Goal: Task Accomplishment & Management: Use online tool/utility

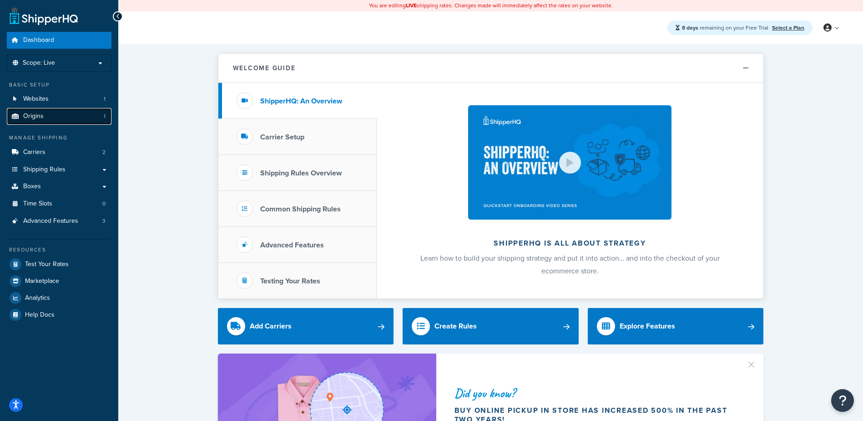
click at [53, 117] on link "Origins 1" at bounding box center [59, 116] width 105 height 17
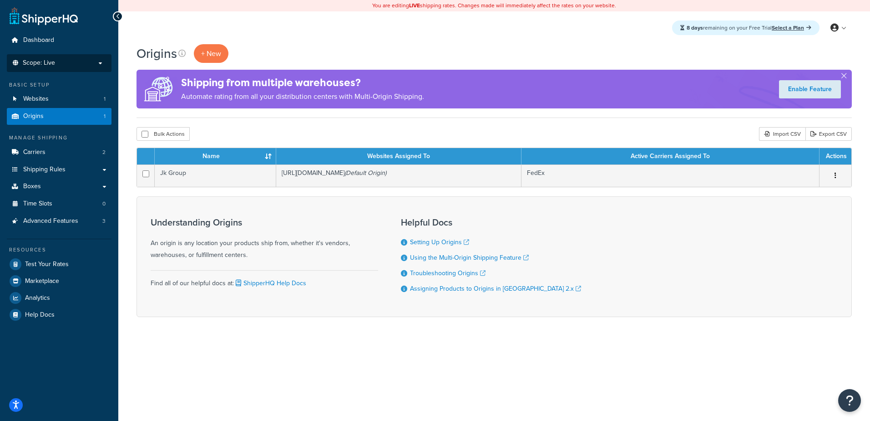
click at [46, 61] on span "Scope: Live" at bounding box center [39, 63] width 32 height 8
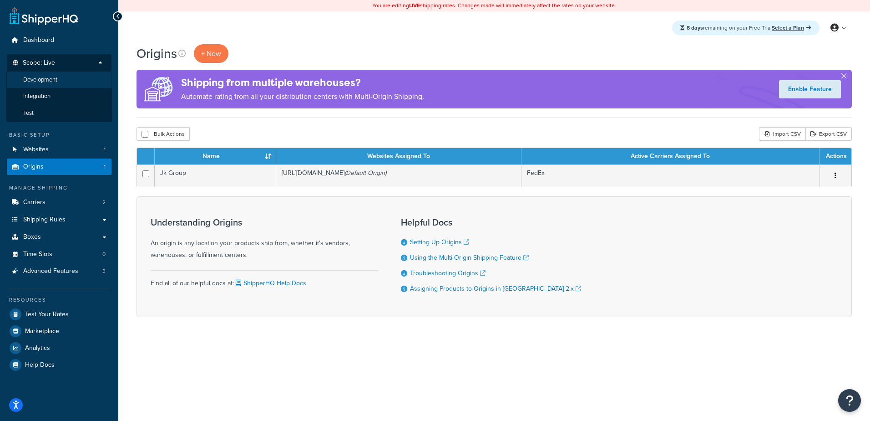
click at [51, 81] on span "Development" at bounding box center [40, 80] width 34 height 8
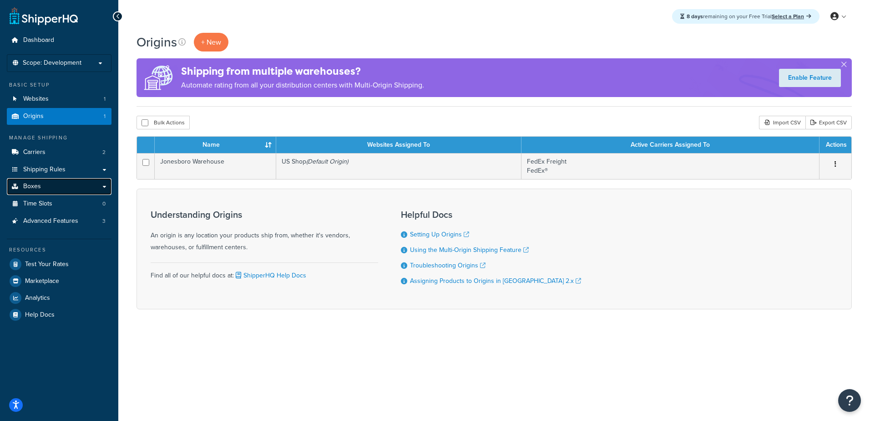
click at [43, 185] on link "Boxes" at bounding box center [59, 186] width 105 height 17
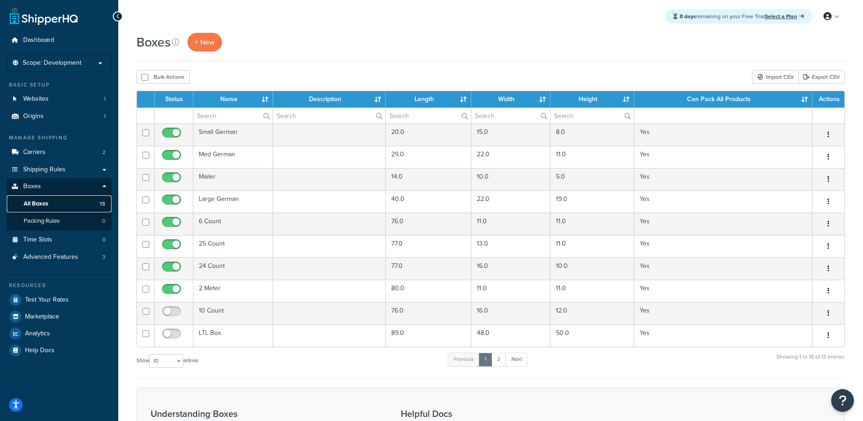
click at [43, 200] on span "All Boxes" at bounding box center [36, 204] width 25 height 8
click at [180, 362] on select "10 15 25 50 100 1000" at bounding box center [166, 361] width 34 height 14
select select "25"
click at [150, 354] on select "10 15 25 50 100 1000" at bounding box center [166, 361] width 34 height 14
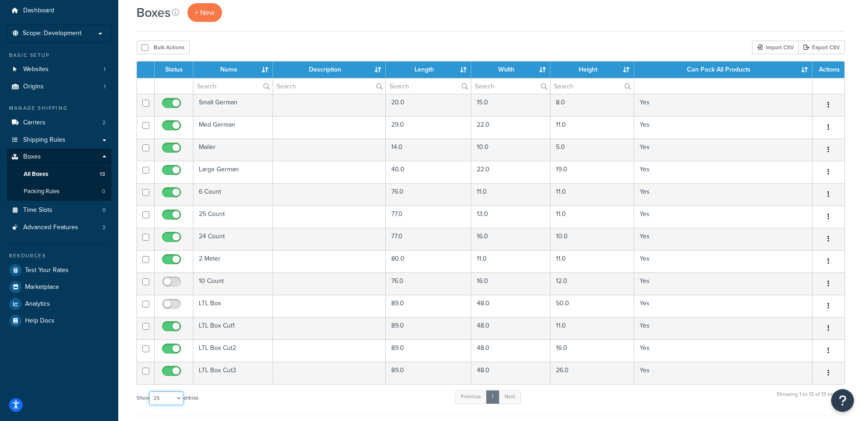
scroll to position [46, 0]
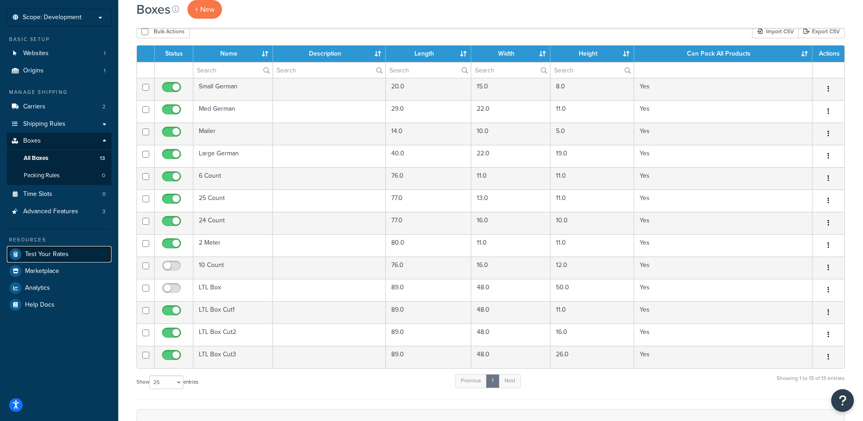
click at [45, 250] on span "Test Your Rates" at bounding box center [47, 254] width 44 height 8
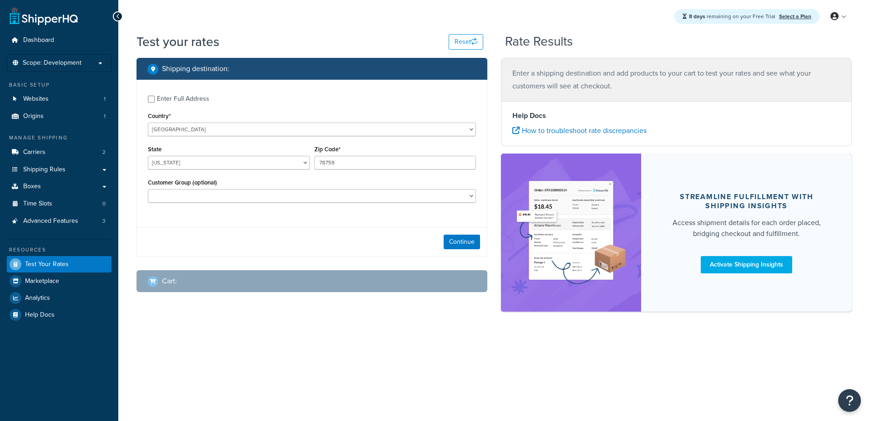
select select "[GEOGRAPHIC_DATA]"
click at [152, 98] on input "Enter Full Address" at bounding box center [151, 99] width 7 height 7
checkbox input "true"
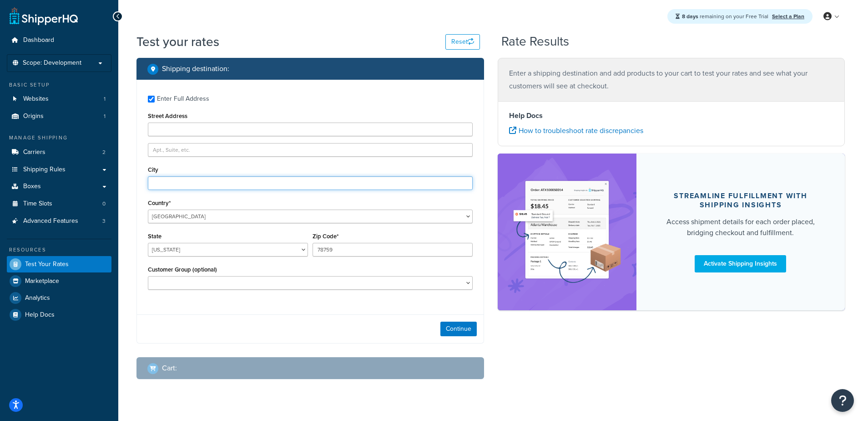
click at [169, 183] on input "City" at bounding box center [310, 183] width 325 height 14
type input "beverly hills"
select select "CA"
type input "90210"
click at [457, 326] on button "Continue" at bounding box center [459, 328] width 36 height 15
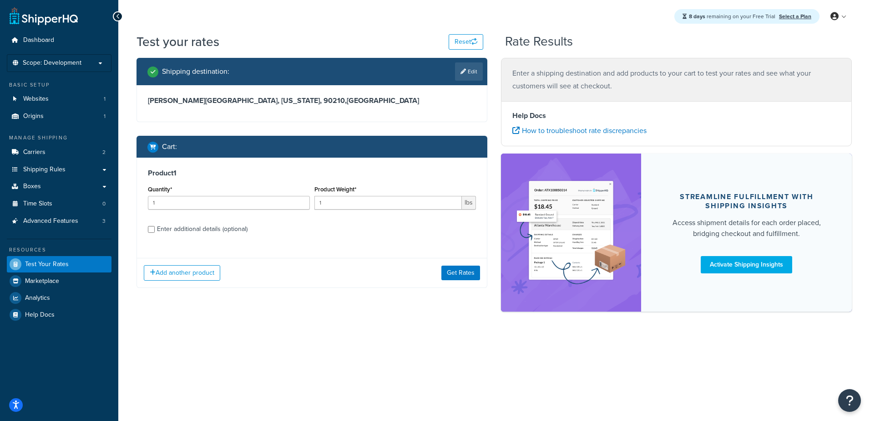
click at [208, 225] on div "Enter additional details (optional)" at bounding box center [202, 229] width 91 height 13
click at [155, 226] on input "Enter additional details (optional)" at bounding box center [151, 229] width 7 height 7
checkbox input "true"
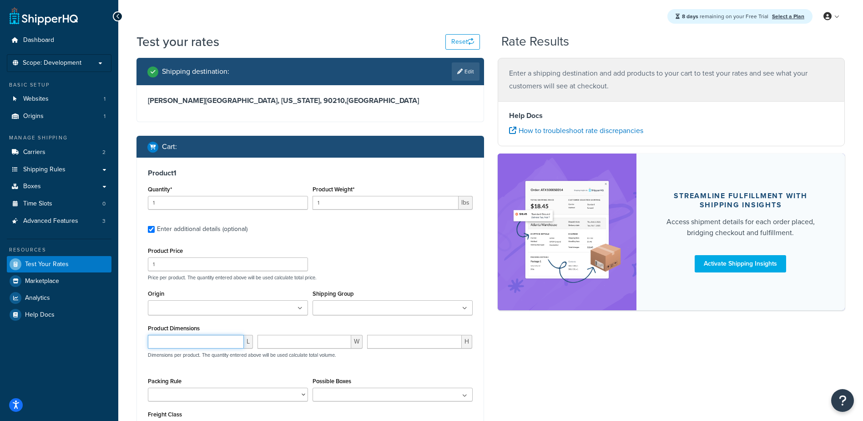
click at [179, 341] on input "number" at bounding box center [196, 341] width 96 height 14
type input "85"
type input "45"
type input "12"
click at [385, 305] on input "Shipping Group" at bounding box center [355, 308] width 81 height 10
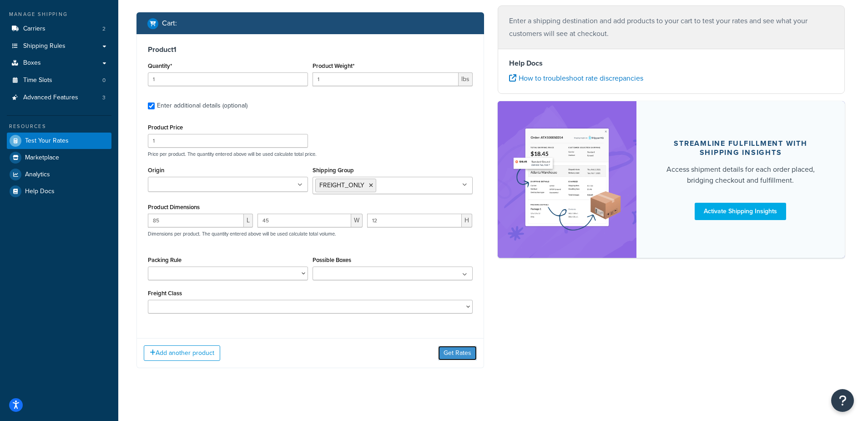
click at [460, 351] on button "Get Rates" at bounding box center [457, 352] width 39 height 15
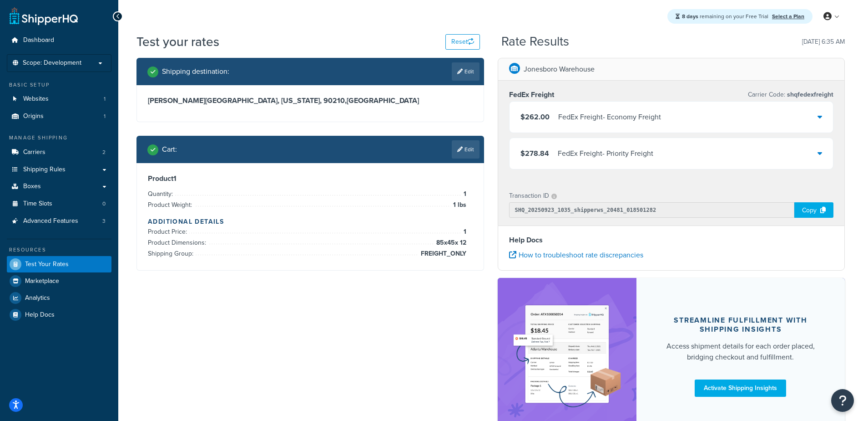
click at [583, 118] on div "FedEx Freight - Economy Freight" at bounding box center [609, 117] width 103 height 13
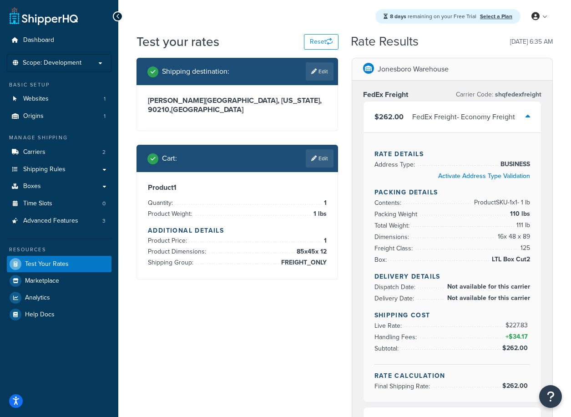
click at [465, 113] on div "FedEx Freight - Economy Freight" at bounding box center [463, 117] width 103 height 13
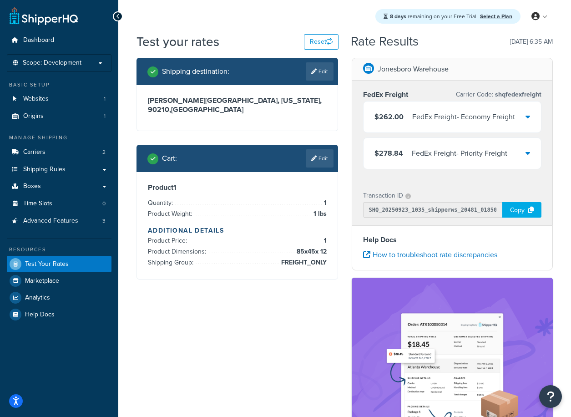
click at [456, 118] on div "FedEx Freight - Economy Freight" at bounding box center [463, 117] width 103 height 13
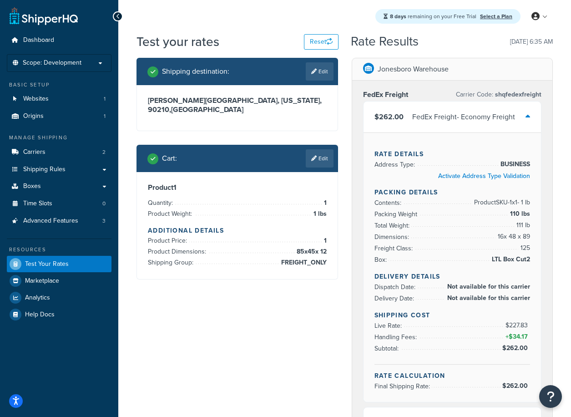
click at [456, 118] on div "FedEx Freight - Economy Freight" at bounding box center [463, 117] width 103 height 13
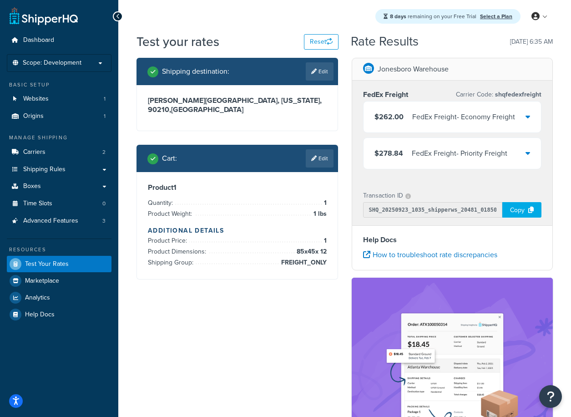
click at [452, 148] on div "FedEx Freight - Priority Freight" at bounding box center [460, 153] width 96 height 13
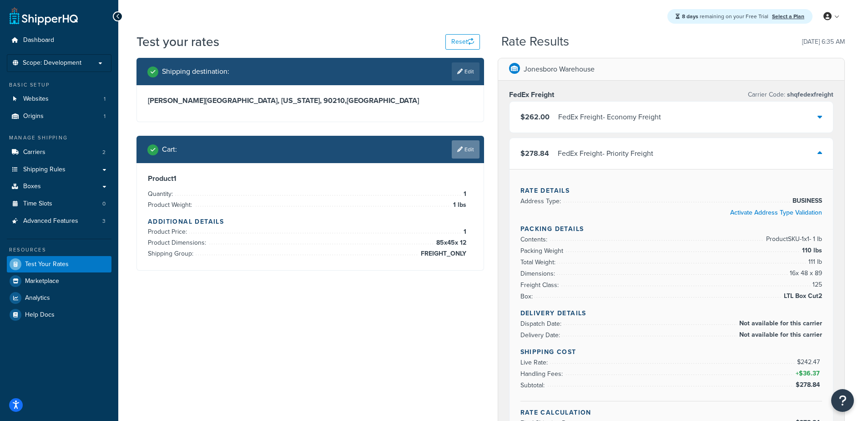
click at [461, 152] on link "Edit" at bounding box center [466, 149] width 28 height 18
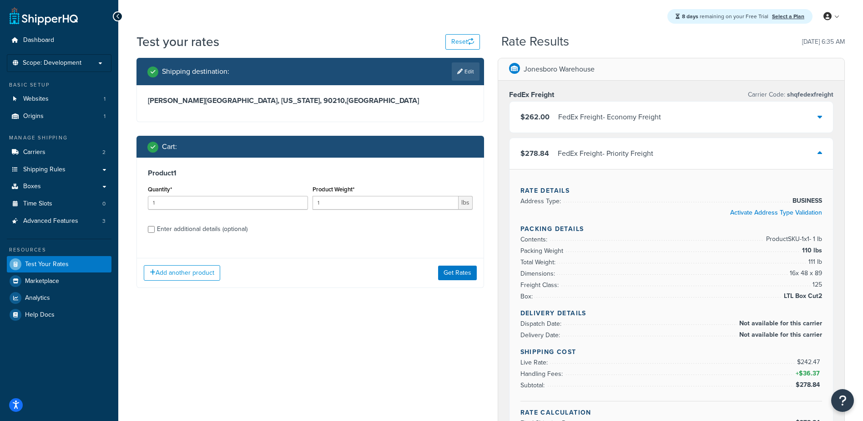
click at [164, 229] on div "Enter additional details (optional)" at bounding box center [202, 229] width 91 height 13
click at [155, 229] on input "Enter additional details (optional)" at bounding box center [151, 229] width 7 height 7
checkbox input "true"
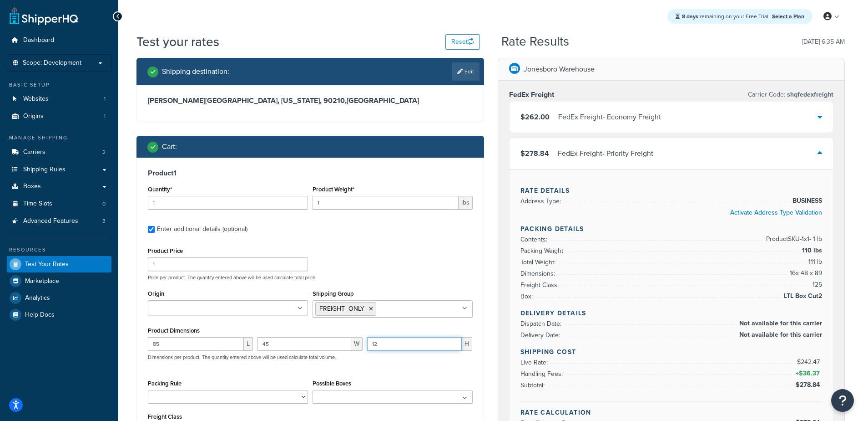
drag, startPoint x: 393, startPoint y: 342, endPoint x: 139, endPoint y: 342, distance: 254.4
click at [297, 351] on div "85 L 45 W 12 H Dimensions per product. The quantity entered above will be used …" at bounding box center [310, 353] width 329 height 33
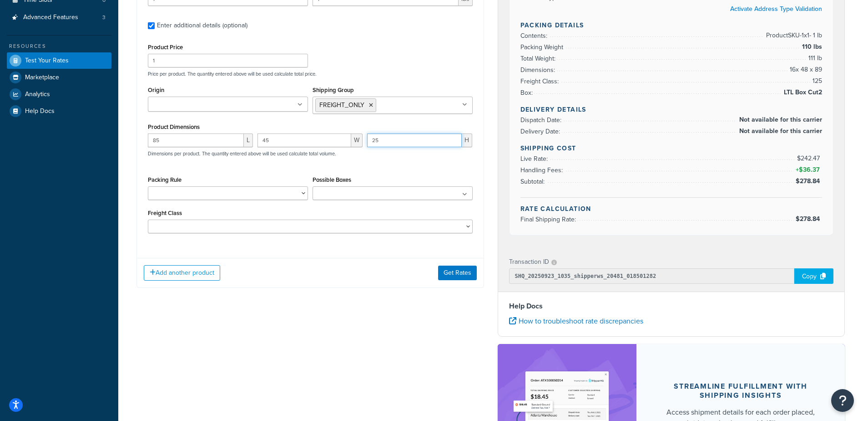
scroll to position [228, 0]
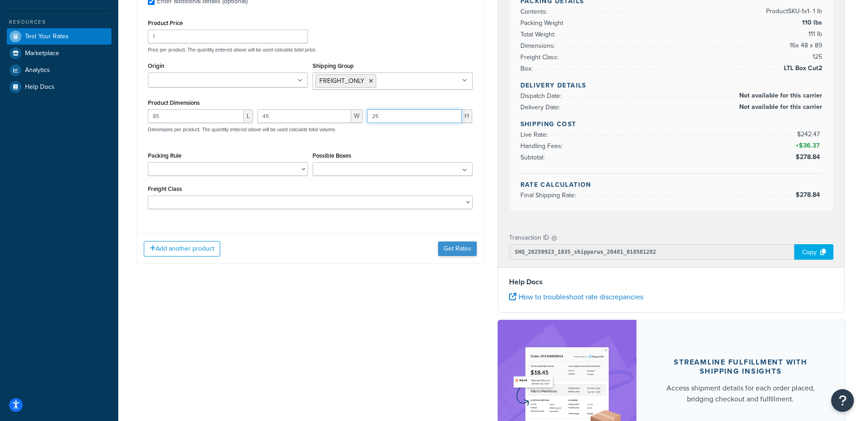
type input "25"
click at [454, 251] on button "Get Rates" at bounding box center [457, 248] width 39 height 15
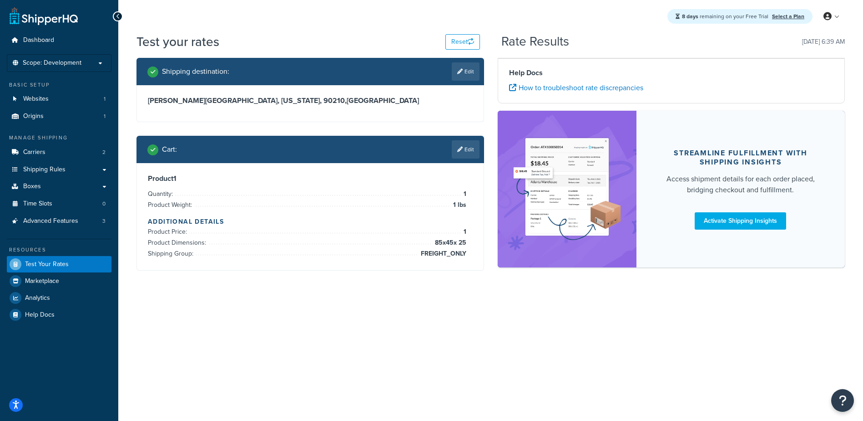
scroll to position [0, 0]
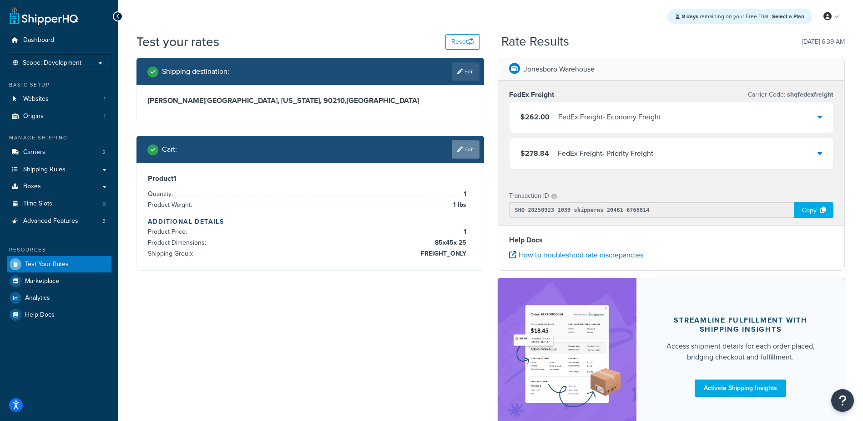
click at [458, 147] on icon at bounding box center [459, 149] width 5 height 5
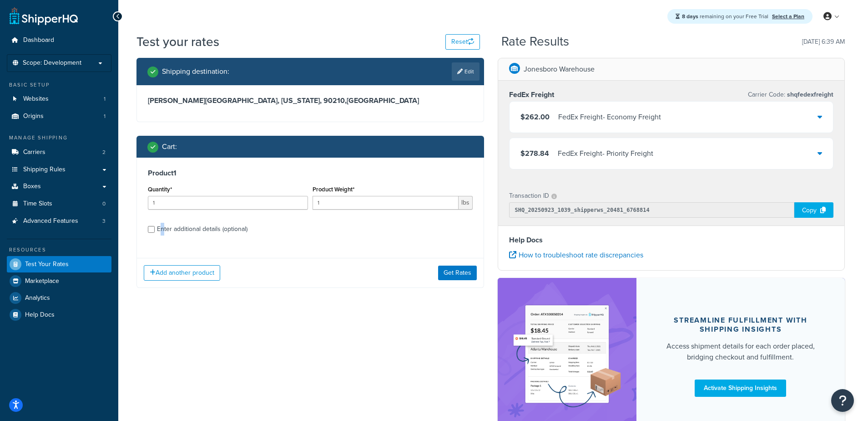
click at [162, 227] on div "Enter additional details (optional)" at bounding box center [202, 229] width 91 height 13
drag, startPoint x: 162, startPoint y: 227, endPoint x: 147, endPoint y: 230, distance: 16.2
click at [147, 230] on div "Product 1 Quantity* 1 Product Weight* 1 lbs Enter additional details (optional)" at bounding box center [310, 203] width 347 height 93
click at [150, 229] on input "Enter additional details (optional)" at bounding box center [151, 229] width 7 height 7
checkbox input "true"
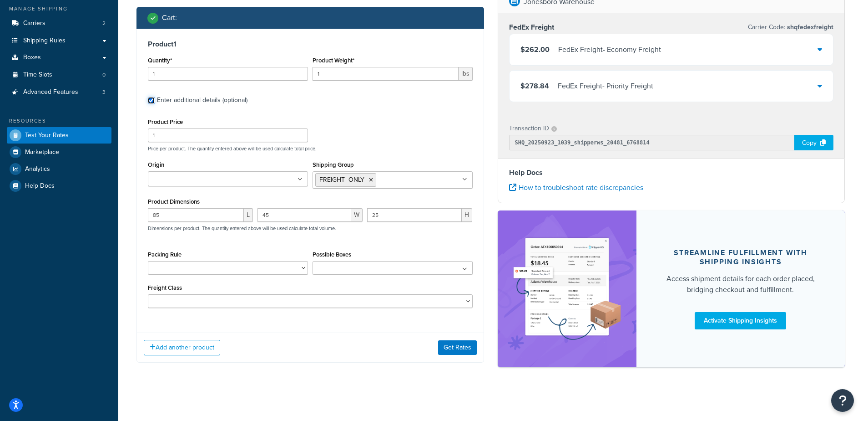
scroll to position [131, 0]
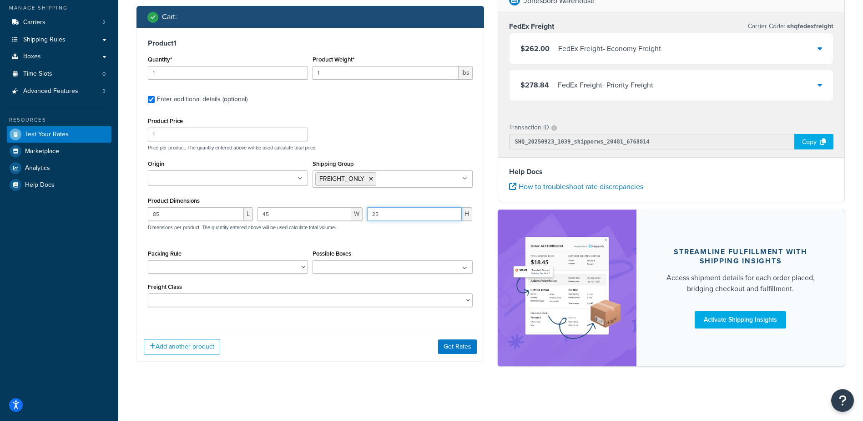
drag, startPoint x: 398, startPoint y: 211, endPoint x: 299, endPoint y: 216, distance: 98.9
click at [313, 216] on div "85 L 45 W 25 H Dimensions per product. The quantity entered above will be used …" at bounding box center [310, 223] width 329 height 33
type input "10"
click at [465, 346] on button "Get Rates" at bounding box center [457, 346] width 39 height 15
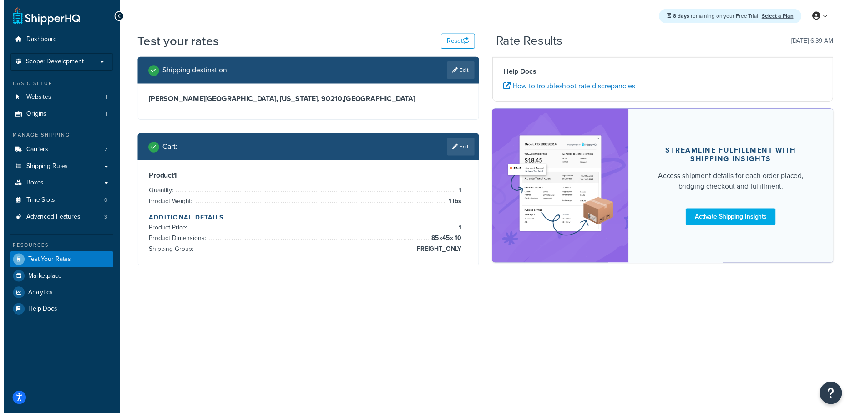
scroll to position [0, 0]
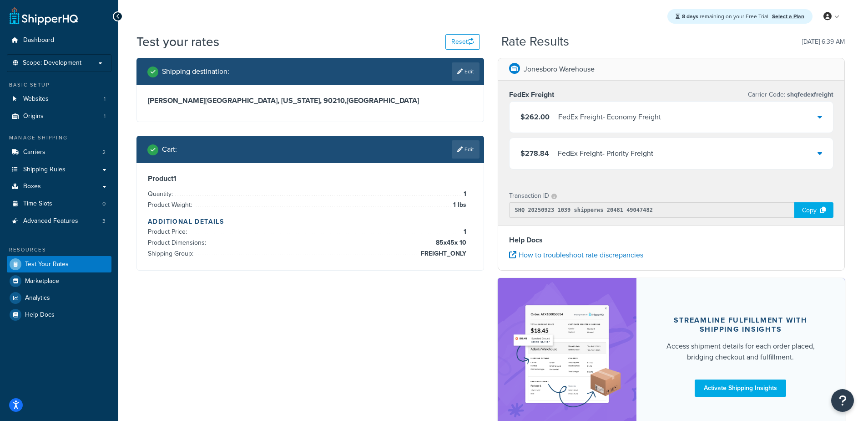
click at [665, 415] on div "Streamline Fulfillment with Shipping Insights Access shipment details for each …" at bounding box center [741, 356] width 208 height 157
click at [629, 122] on div "FedEx Freight - Economy Freight" at bounding box center [609, 117] width 103 height 13
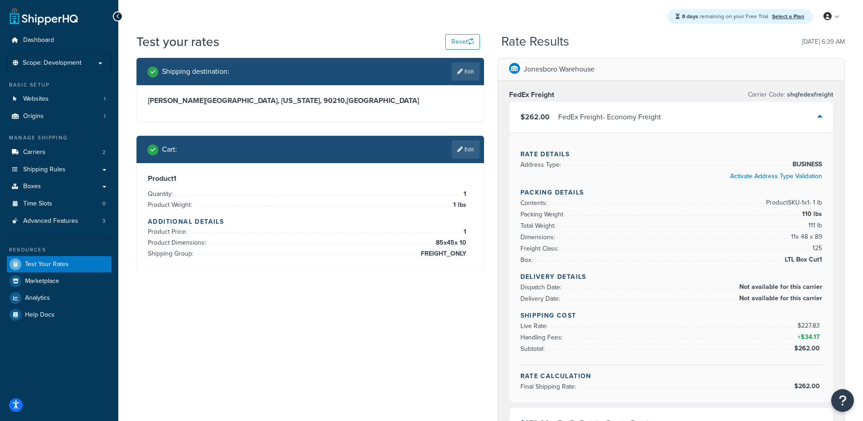
click at [775, 119] on div "$262.00 FedEx Freight - Economy Freight" at bounding box center [672, 116] width 324 height 31
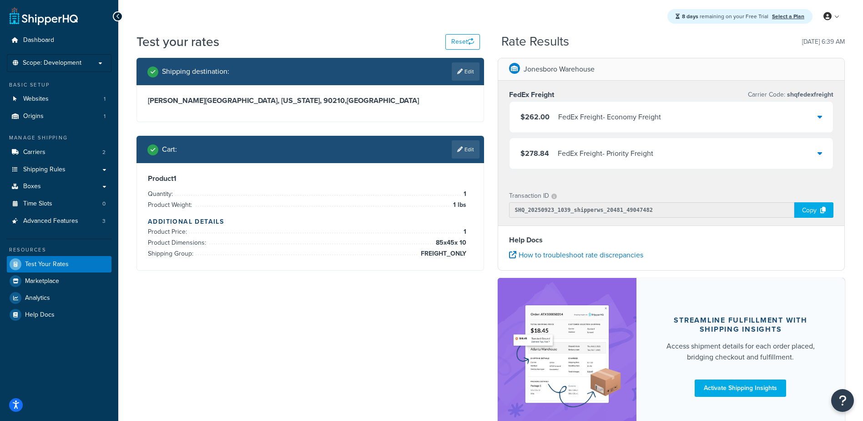
click at [637, 156] on div "FedEx Freight - Priority Freight" at bounding box center [606, 153] width 96 height 13
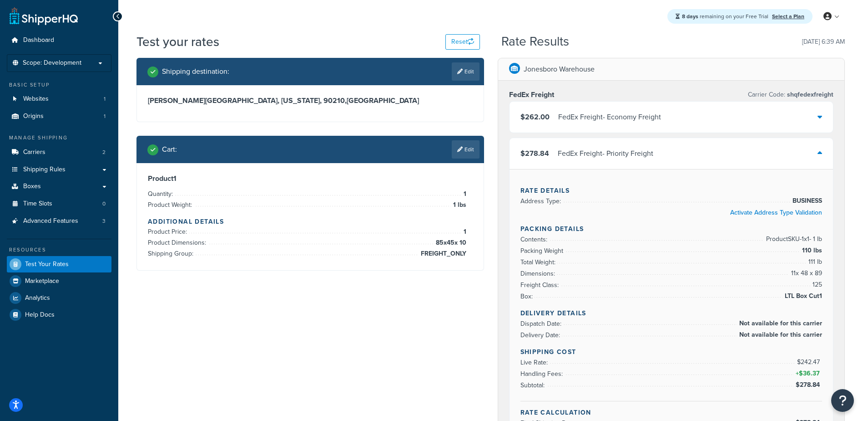
click at [573, 109] on div "$262.00 FedEx Freight - Economy Freight" at bounding box center [672, 116] width 324 height 31
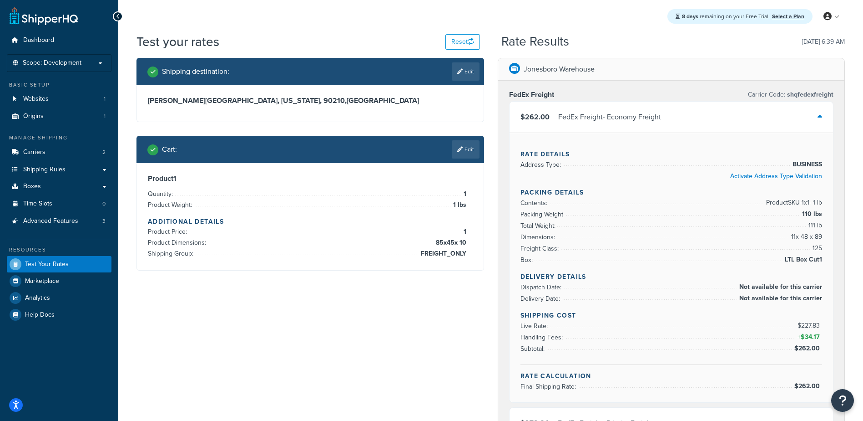
click at [829, 331] on div "Rate Details Address Type: BUSINESS Activate Address Type Validation Packing De…" at bounding box center [672, 266] width 324 height 269
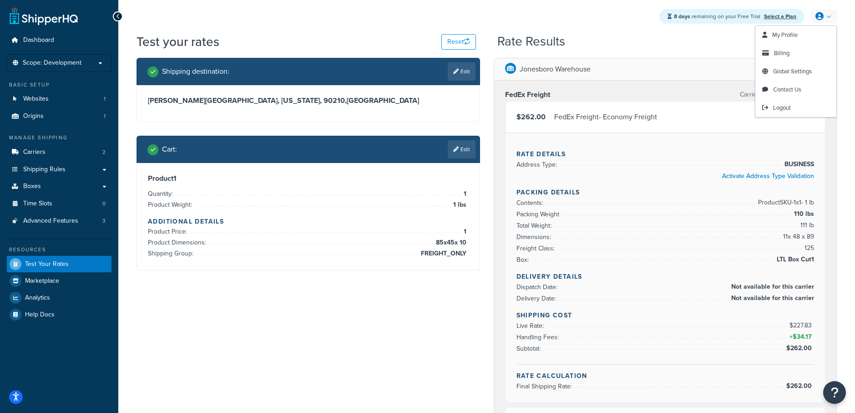
click at [819, 21] on link at bounding box center [824, 17] width 26 height 14
click at [782, 103] on link "Logout" at bounding box center [795, 108] width 81 height 18
